Goal: Information Seeking & Learning: Check status

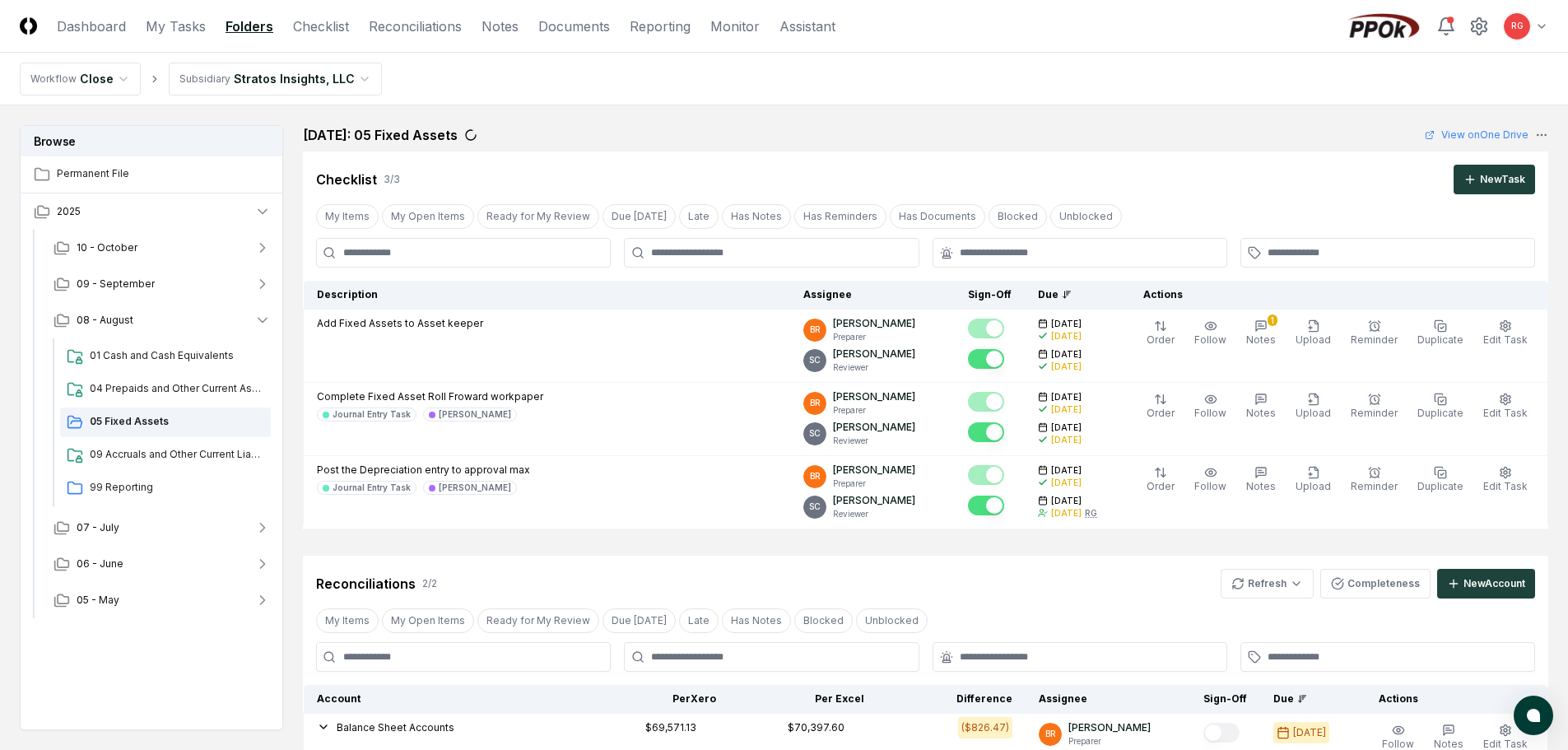
scroll to position [488, 0]
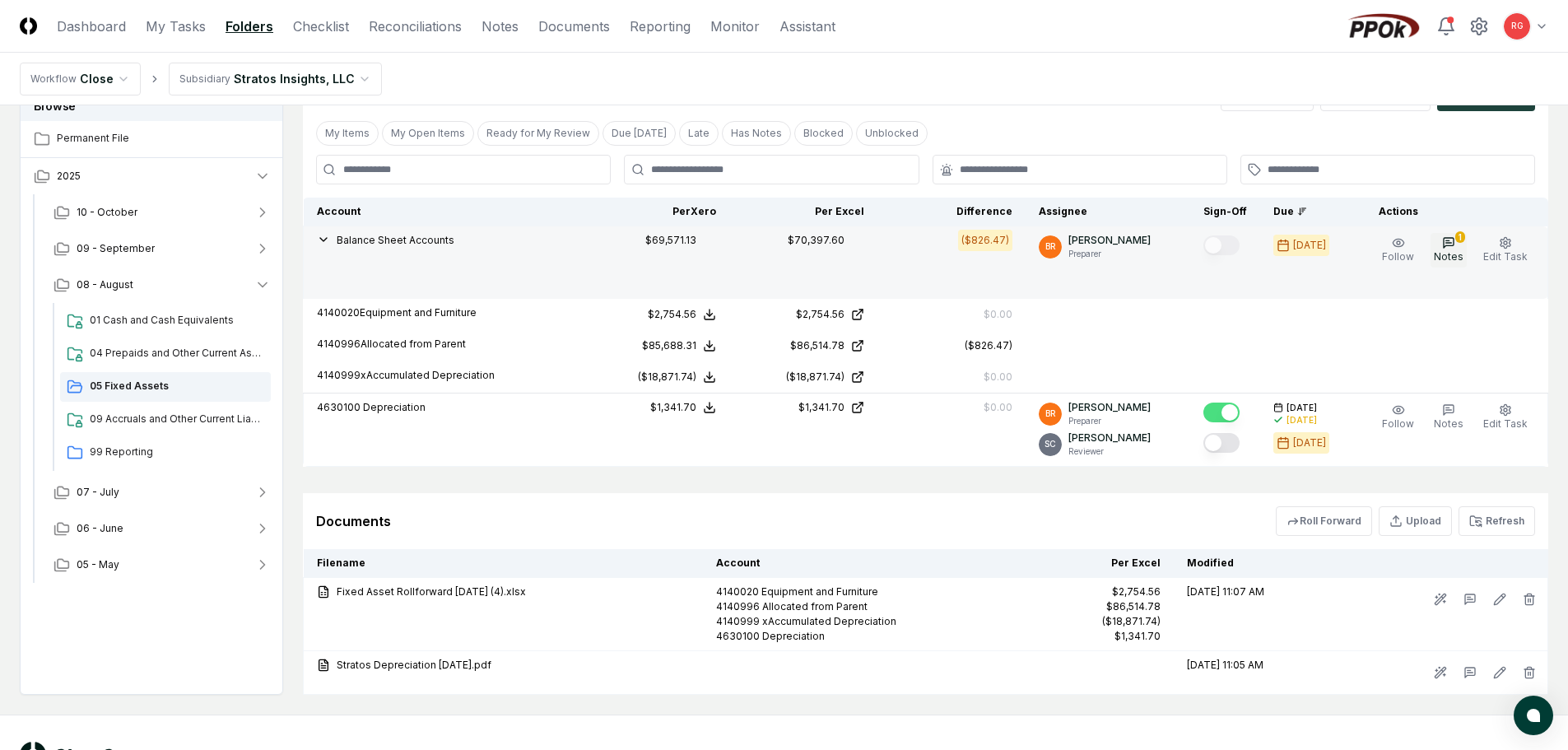
click at [1451, 253] on span "Notes" at bounding box center [1449, 256] width 29 height 13
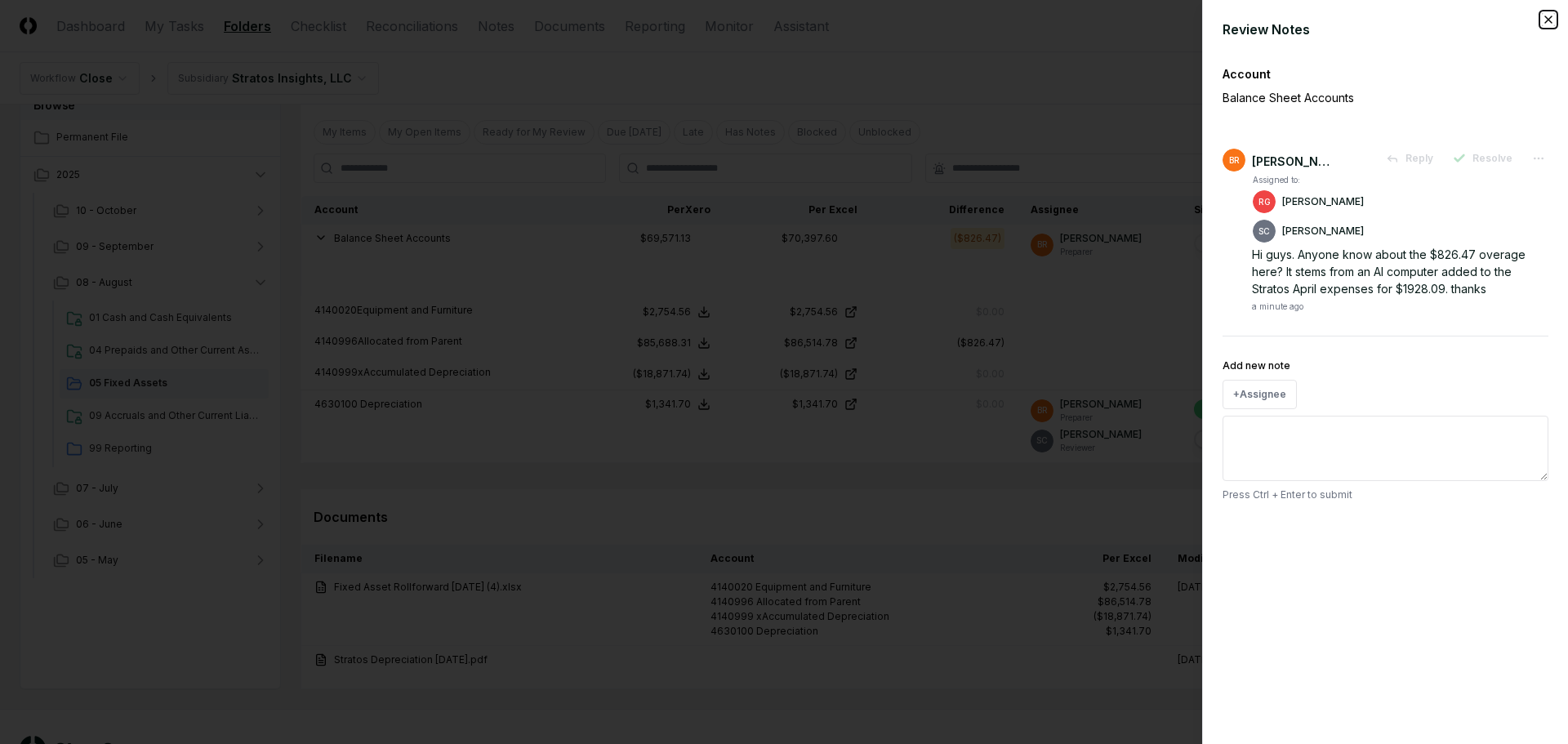
click at [1544, 23] on icon "button" at bounding box center [1548, 18] width 13 height 13
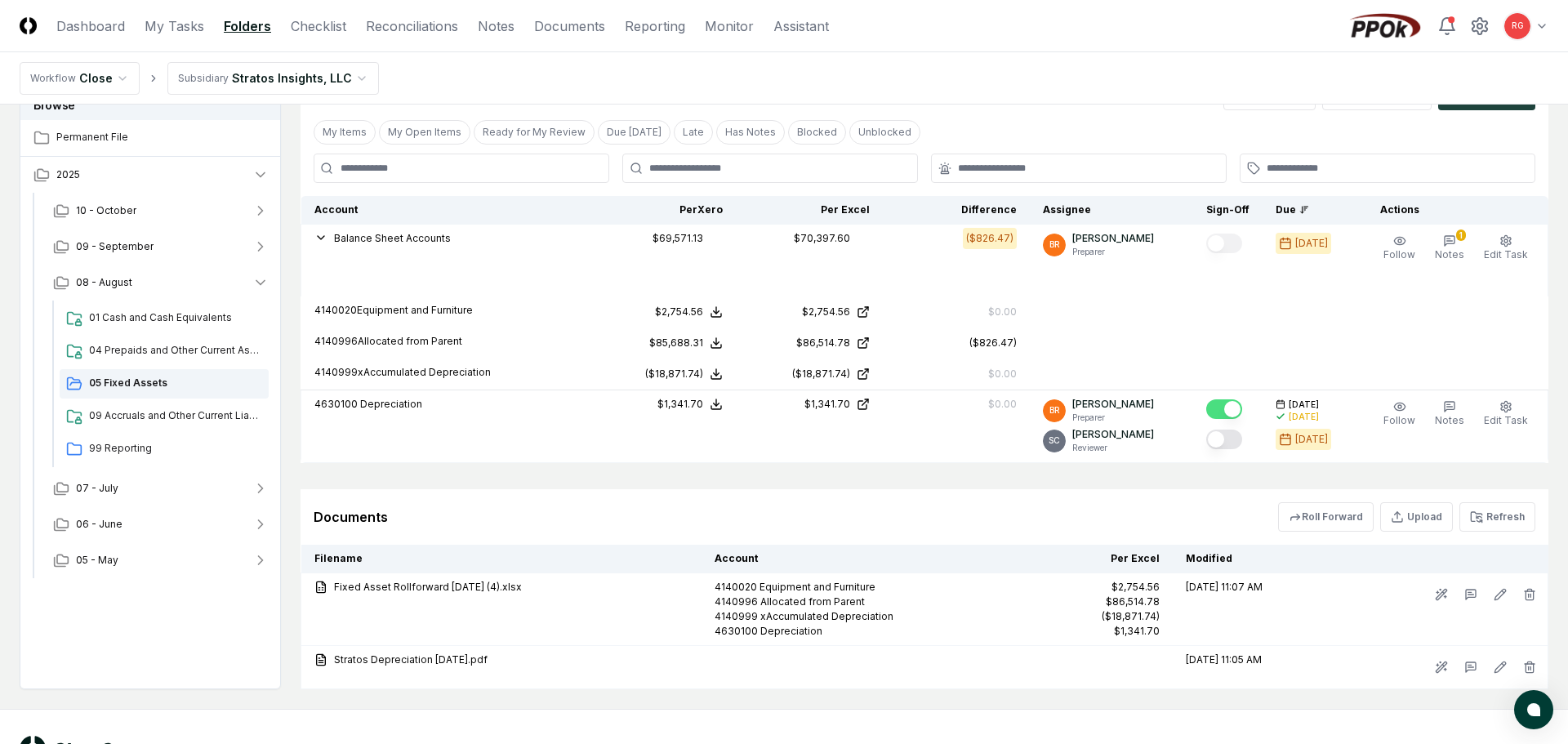
click at [273, 76] on html "CloseCore Dashboard My Tasks Folders Checklist Reconciliations Notes Documents …" at bounding box center [784, 161] width 1568 height 1291
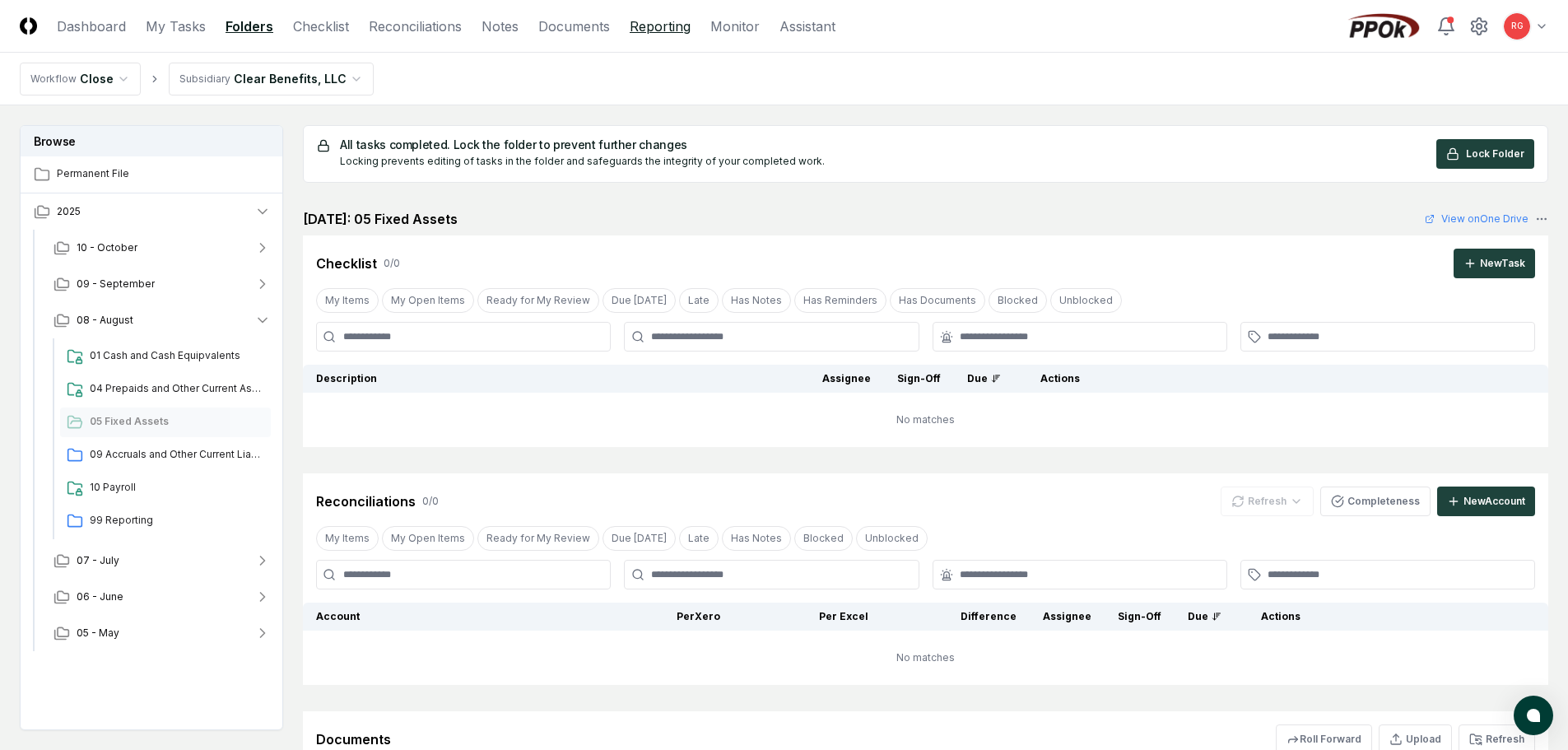
click at [654, 26] on link "Reporting" at bounding box center [660, 26] width 61 height 20
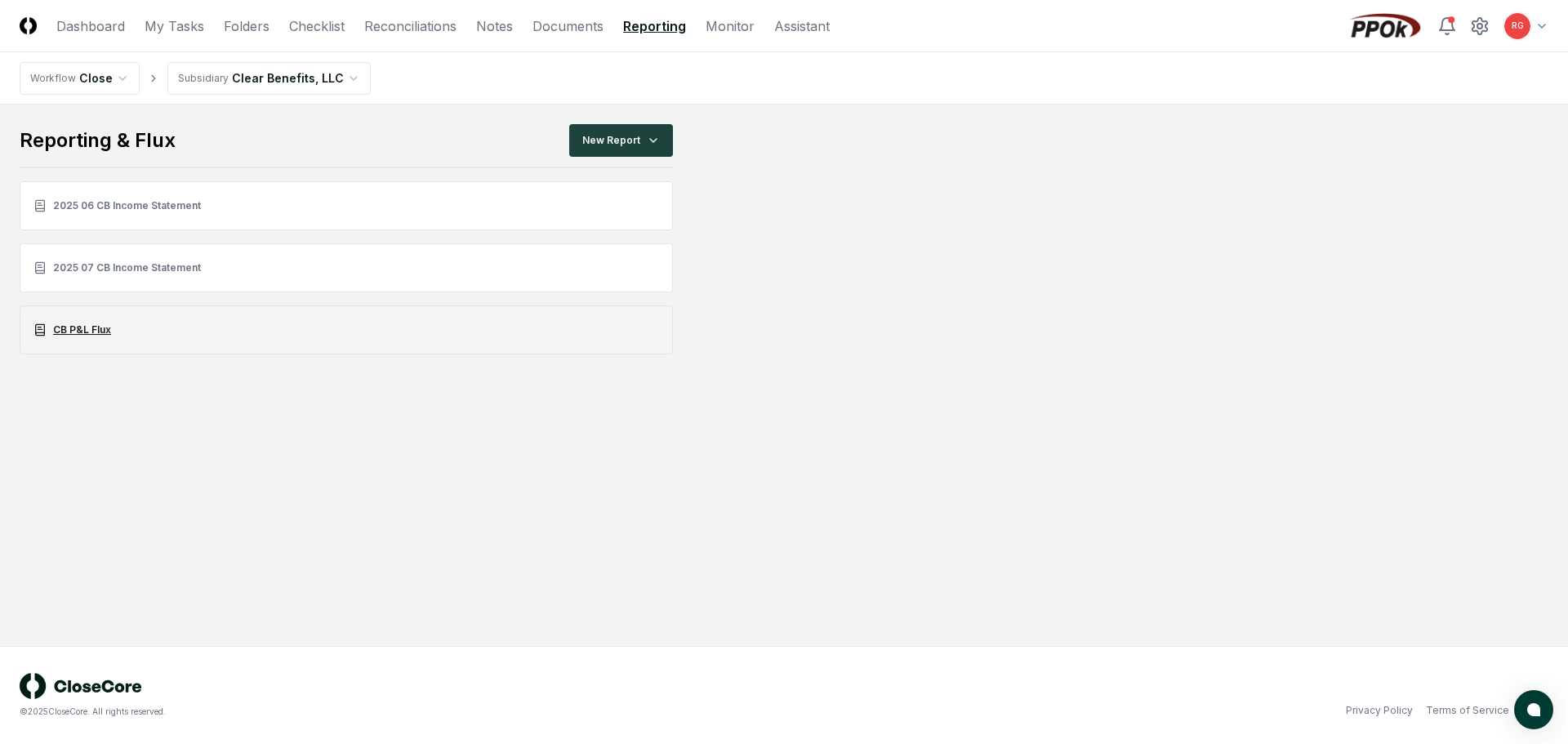
click at [100, 330] on link "CB P&L Flux" at bounding box center [346, 330] width 654 height 49
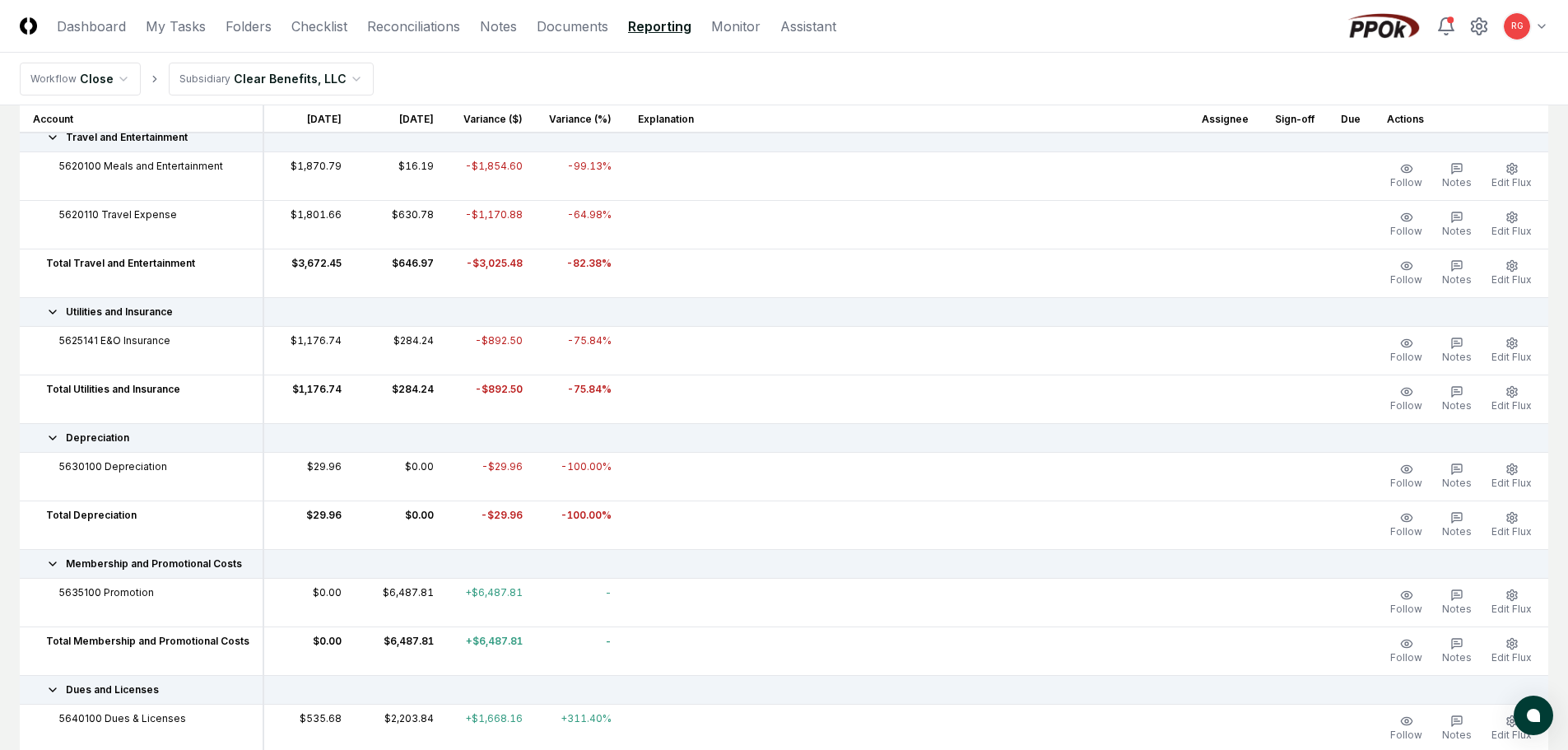
scroll to position [1153, 0]
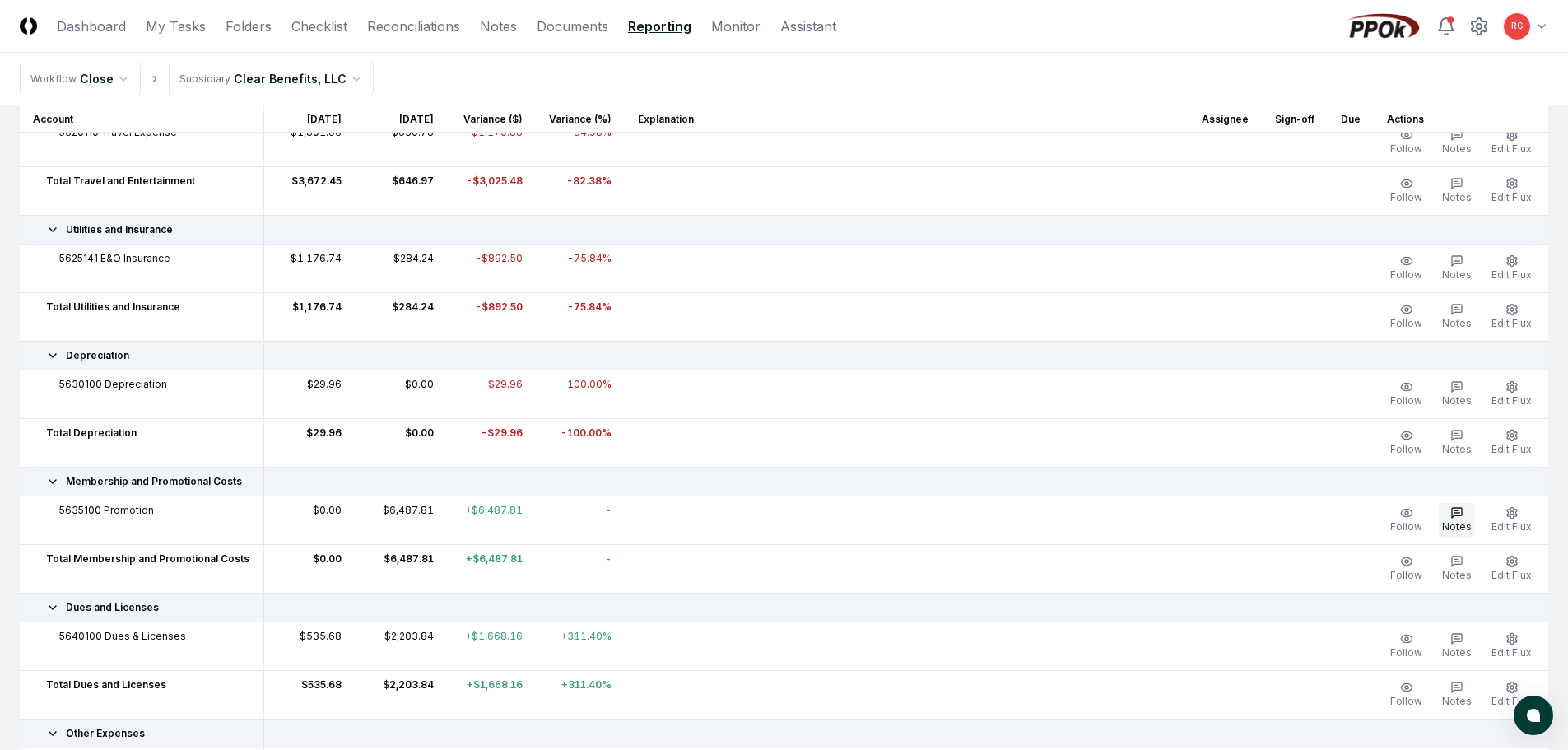
click at [1462, 515] on icon "button" at bounding box center [1458, 513] width 10 height 10
click at [1448, 516] on button "Notes" at bounding box center [1457, 520] width 36 height 34
click at [1463, 517] on icon "button" at bounding box center [1457, 512] width 13 height 13
click at [1520, 521] on span "Edit Flux" at bounding box center [1511, 526] width 40 height 13
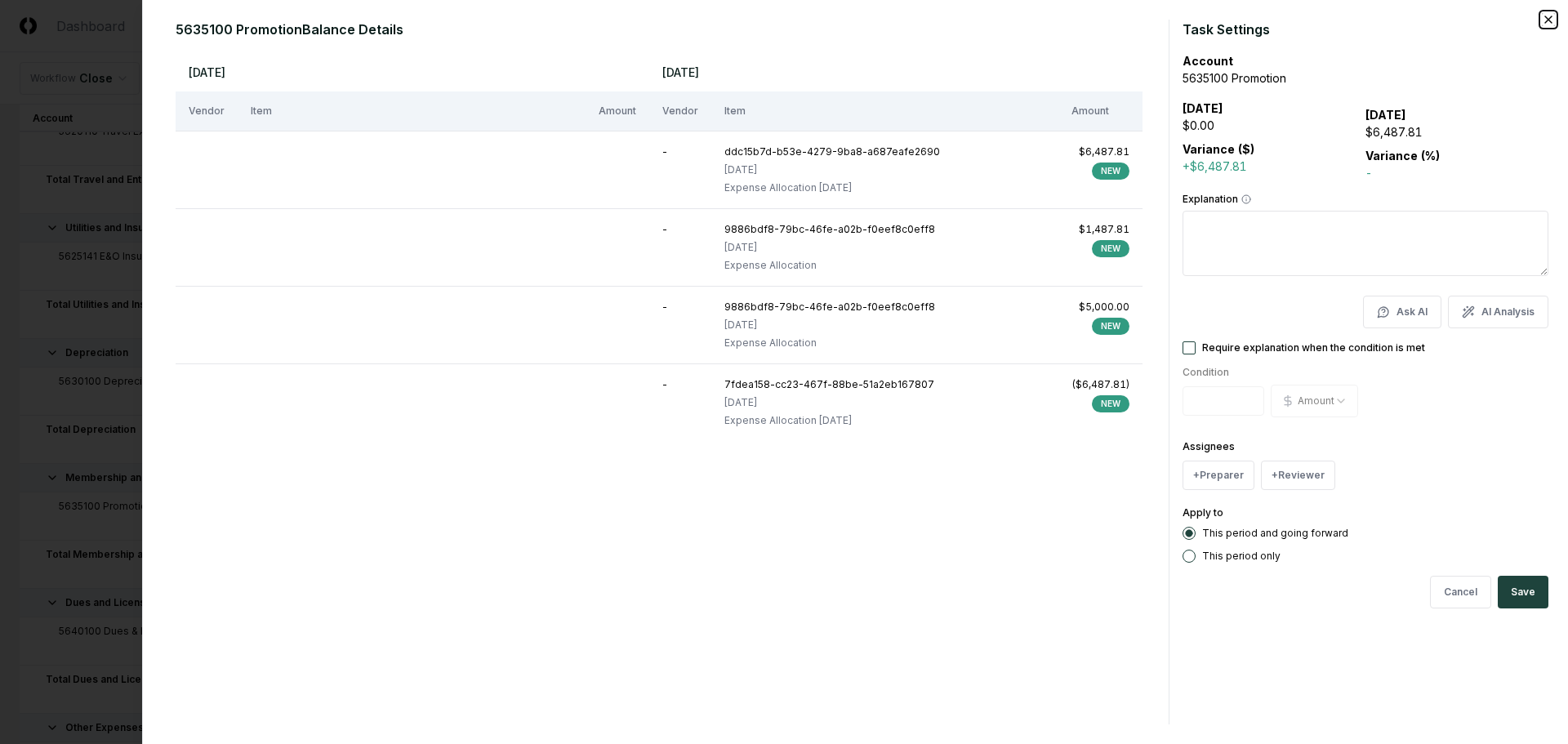
click at [1542, 23] on icon "button" at bounding box center [1548, 18] width 13 height 13
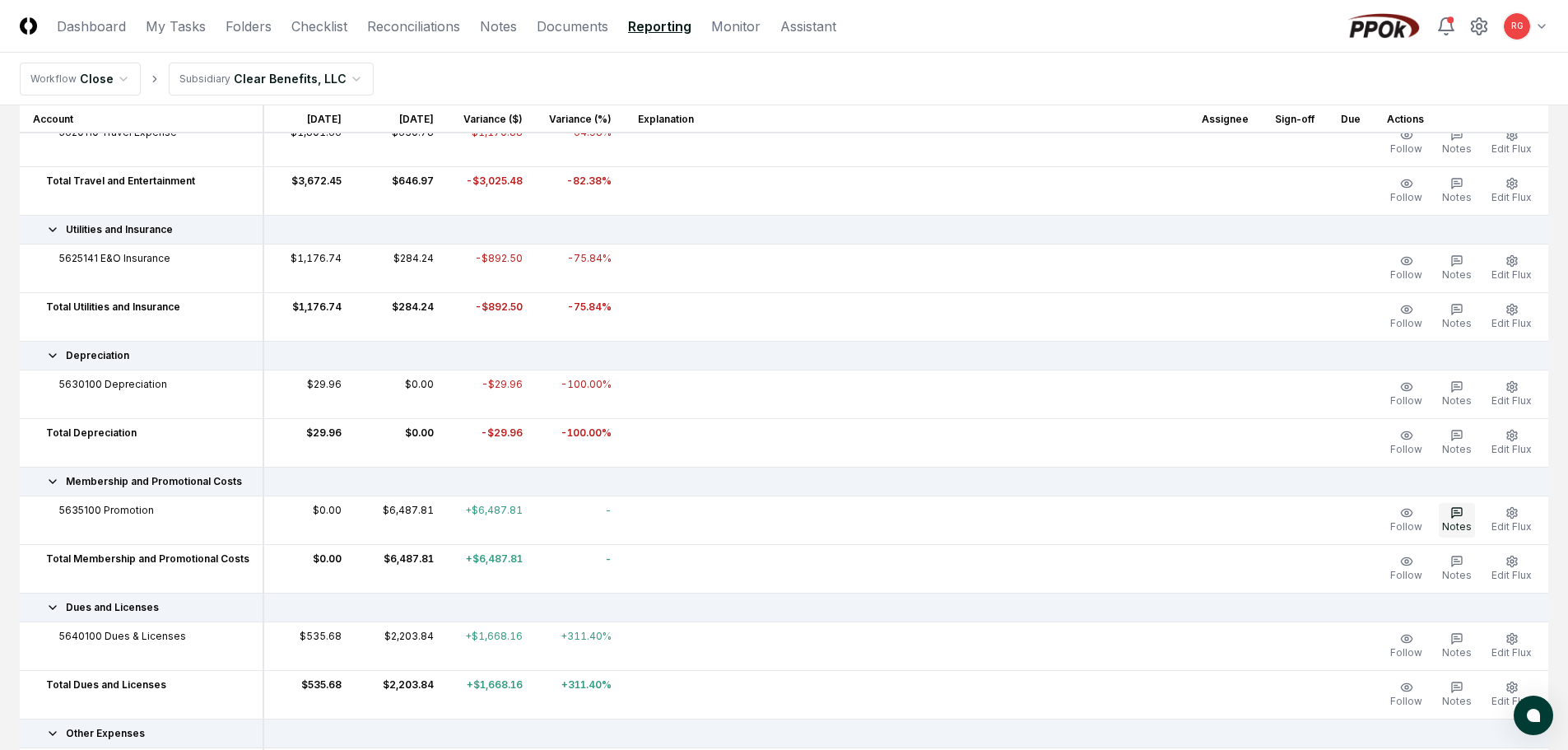
click at [1457, 513] on icon "button" at bounding box center [1458, 513] width 6 height 0
